Goal: Task Accomplishment & Management: Use online tool/utility

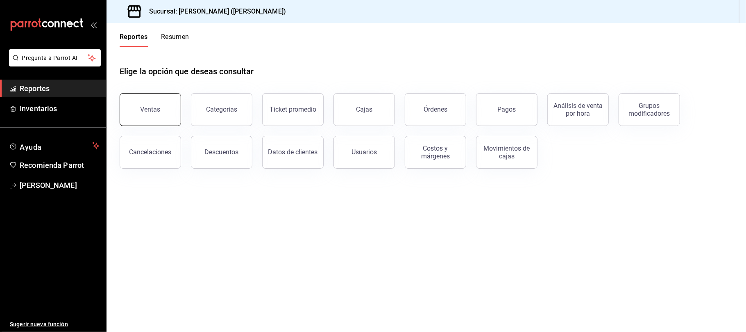
click at [136, 110] on button "Ventas" at bounding box center [150, 109] width 61 height 33
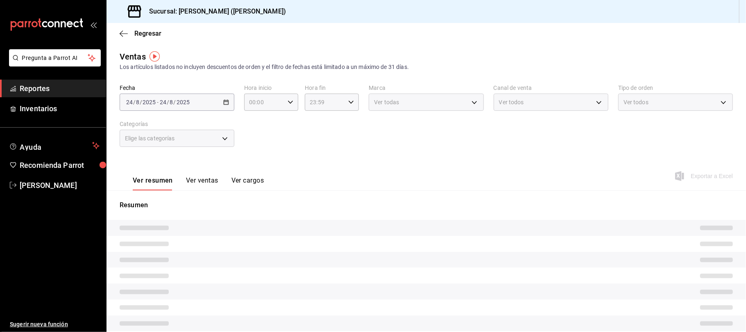
click at [198, 176] on button "Ver ventas" at bounding box center [202, 183] width 32 height 14
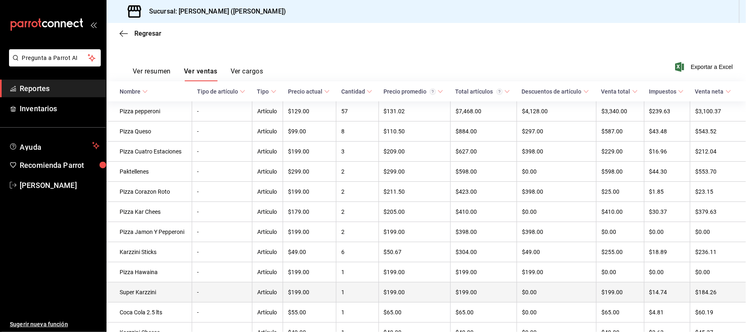
scroll to position [164, 0]
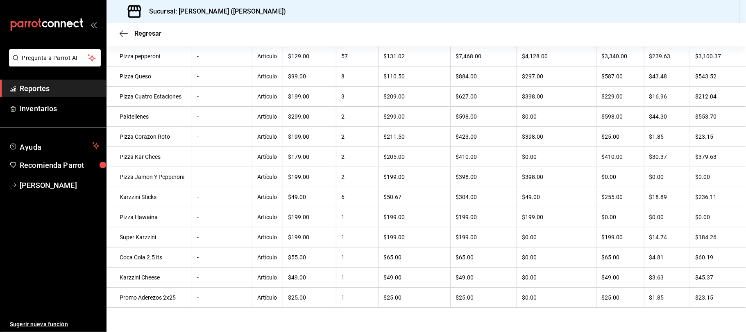
click at [120, 40] on div "Regresar" at bounding box center [427, 33] width 640 height 21
click at [123, 34] on icon "button" at bounding box center [124, 33] width 8 height 7
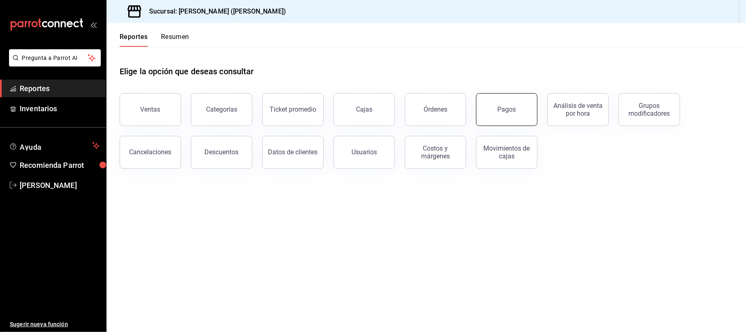
click at [507, 114] on button "Pagos" at bounding box center [506, 109] width 61 height 33
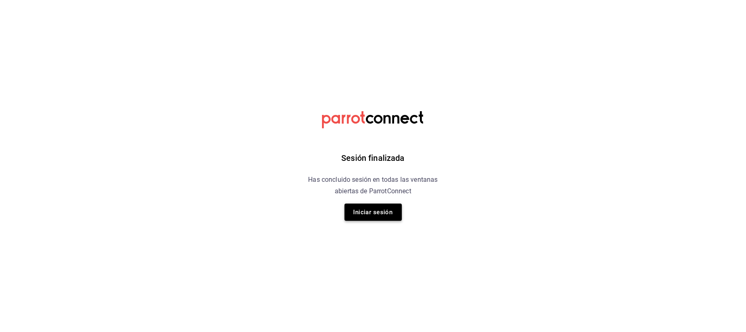
click at [387, 218] on button "Iniciar sesión" at bounding box center [373, 211] width 57 height 17
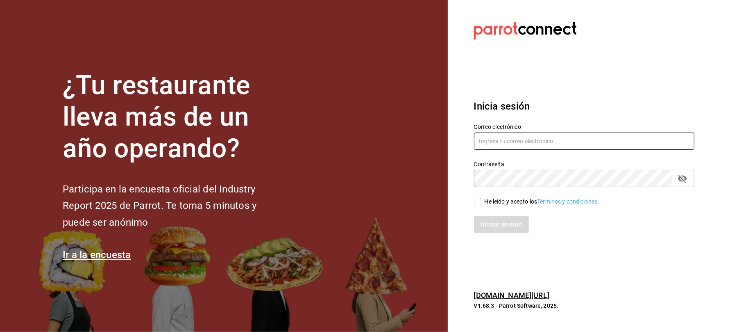
type input "[EMAIL_ADDRESS][DOMAIN_NAME]"
click at [484, 207] on div "Iniciar sesión" at bounding box center [579, 219] width 230 height 27
click at [481, 204] on input "He leído y acepto los Términos y condiciones." at bounding box center [477, 201] width 7 height 7
checkbox input "true"
click at [489, 221] on button "Iniciar sesión" at bounding box center [502, 224] width 56 height 17
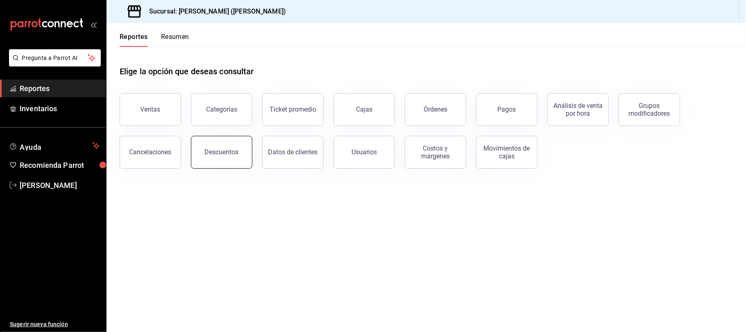
click at [216, 150] on div "Descuentos" at bounding box center [222, 152] width 34 height 8
click at [216, 150] on html "Pregunta a Parrot AI Reportes Inventarios Ayuda Recomienda Parrot Catalina Eliz…" at bounding box center [373, 166] width 746 height 332
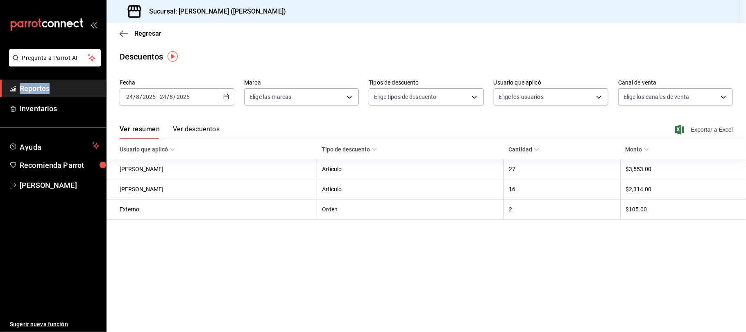
click at [699, 131] on span "Exportar a Excel" at bounding box center [705, 130] width 56 height 10
click at [702, 126] on span "Exportar a Excel" at bounding box center [705, 130] width 56 height 10
